Goal: Transaction & Acquisition: Download file/media

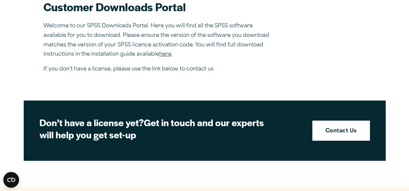
scroll to position [224, 0]
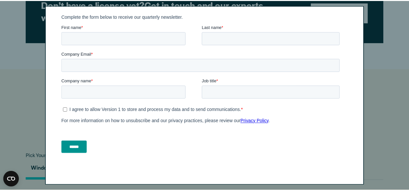
scroll to position [0, 0]
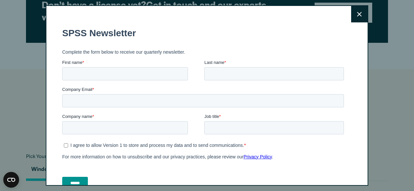
click at [357, 13] on icon at bounding box center [359, 14] width 5 height 5
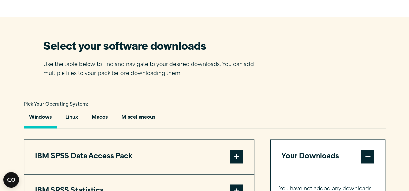
scroll to position [395, 0]
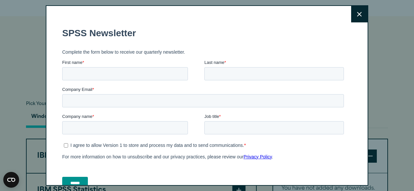
click at [355, 12] on button "Close" at bounding box center [359, 14] width 16 height 16
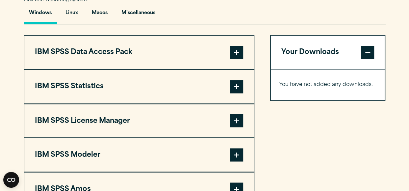
scroll to position [498, 0]
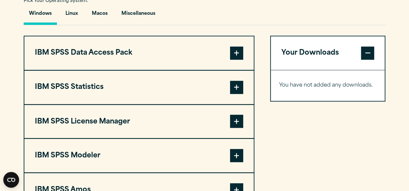
click at [234, 88] on span at bounding box center [236, 87] width 13 height 13
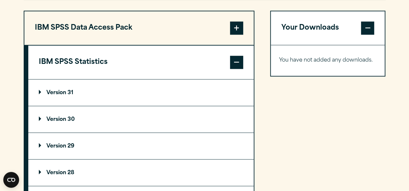
scroll to position [522, 0]
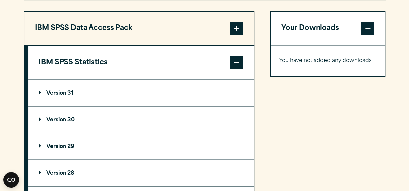
click at [65, 92] on p "Version 31" at bounding box center [56, 92] width 35 height 5
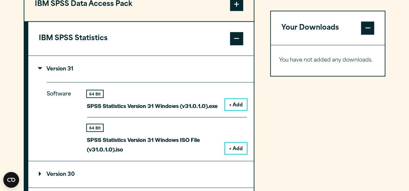
scroll to position [546, 0]
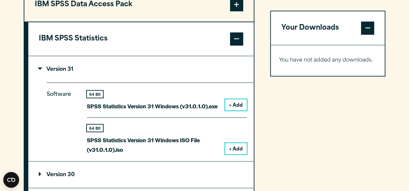
click at [234, 107] on button "+ Add" at bounding box center [236, 104] width 22 height 11
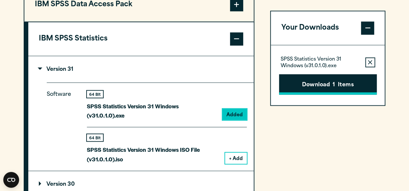
click at [311, 77] on button "Download 1 Items" at bounding box center [328, 84] width 98 height 20
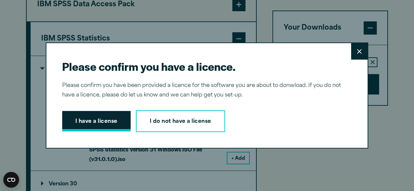
click at [120, 121] on button "I have a license" at bounding box center [96, 121] width 68 height 20
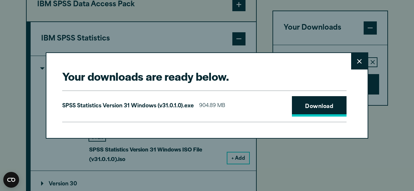
click at [293, 97] on link "Download" at bounding box center [319, 106] width 55 height 20
click at [352, 65] on button "Close" at bounding box center [359, 61] width 16 height 16
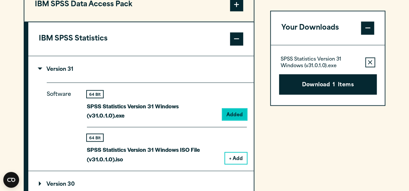
click at [369, 63] on icon "button" at bounding box center [370, 62] width 4 height 4
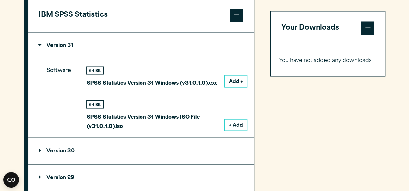
scroll to position [603, 0]
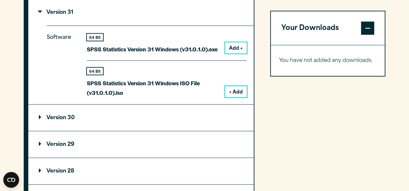
click at [71, 111] on summary "Version 30" at bounding box center [140, 117] width 225 height 26
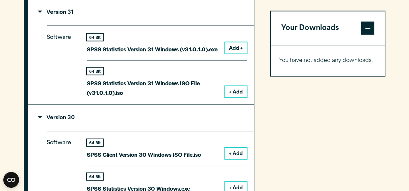
click at [238, 151] on button "+ Add" at bounding box center [236, 152] width 22 height 11
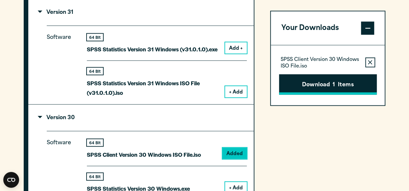
click at [337, 79] on button "Download 1 Items" at bounding box center [328, 84] width 98 height 20
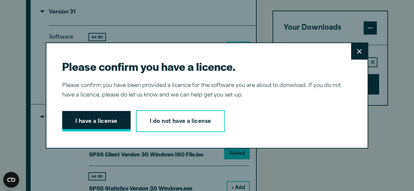
click at [114, 124] on button "I have a license" at bounding box center [96, 121] width 68 height 20
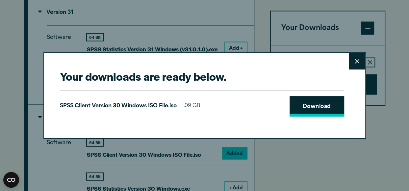
click at [316, 107] on link "Download" at bounding box center [317, 106] width 55 height 20
click at [284, 136] on div "Your downloads are ready below. Close SPSS Client Version 30 Windows ISO File.i…" at bounding box center [204, 95] width 323 height 86
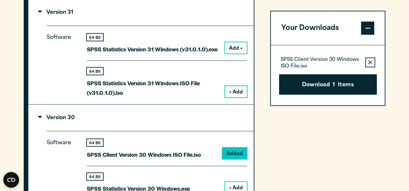
click at [292, 149] on div "Your downloads are ready below. Close SPSS Client Version 30 Windows ISO File.i…" at bounding box center [204, 95] width 409 height 191
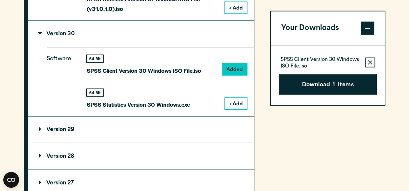
scroll to position [687, 0]
click at [369, 66] on button "Remove this item from your software download list" at bounding box center [370, 62] width 10 height 10
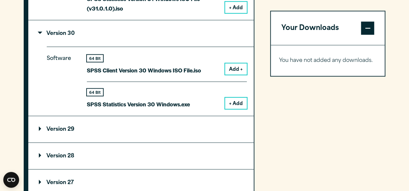
click at [228, 101] on button "+ Add" at bounding box center [236, 103] width 22 height 11
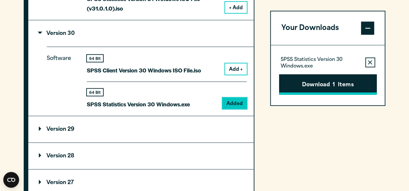
click at [326, 77] on button "Download 1 Items" at bounding box center [328, 84] width 98 height 20
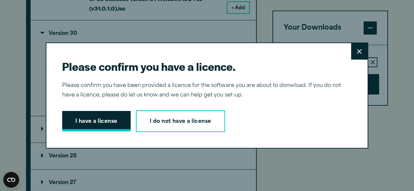
click at [105, 124] on button "I have a license" at bounding box center [96, 121] width 68 height 20
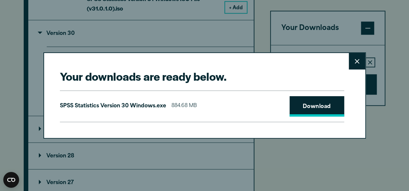
click at [319, 106] on link "Download" at bounding box center [317, 106] width 55 height 20
click at [263, 161] on div "Your downloads are ready below. Close SPSS Statistics Version 30 Windows.exe 88…" at bounding box center [204, 95] width 409 height 191
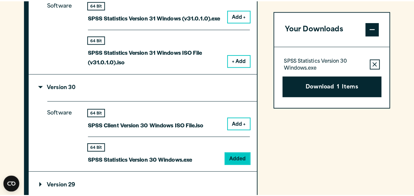
scroll to position [664, 0]
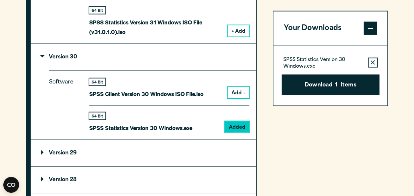
drag, startPoint x: 352, startPoint y: 13, endPoint x: 258, endPoint y: 34, distance: 95.8
click at [258, 34] on div "IBM SPSS Data Access Pack Version 8 Plugin 32 & 64 Bit Data Access Pack 8.0.zip…" at bounding box center [207, 110] width 362 height 480
click at [210, 153] on summary "Version 29" at bounding box center [143, 153] width 225 height 26
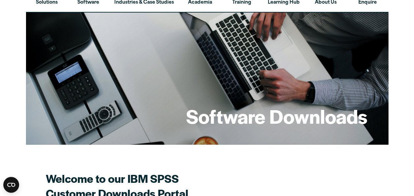
scroll to position [0, 0]
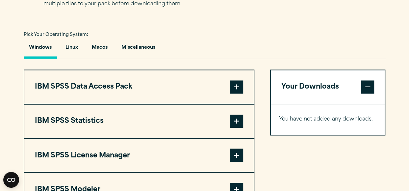
scroll to position [463, 0]
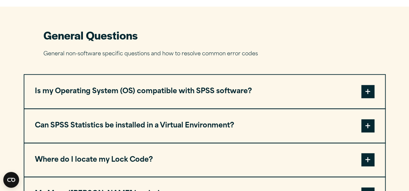
scroll to position [271, 0]
